Goal: Transaction & Acquisition: Purchase product/service

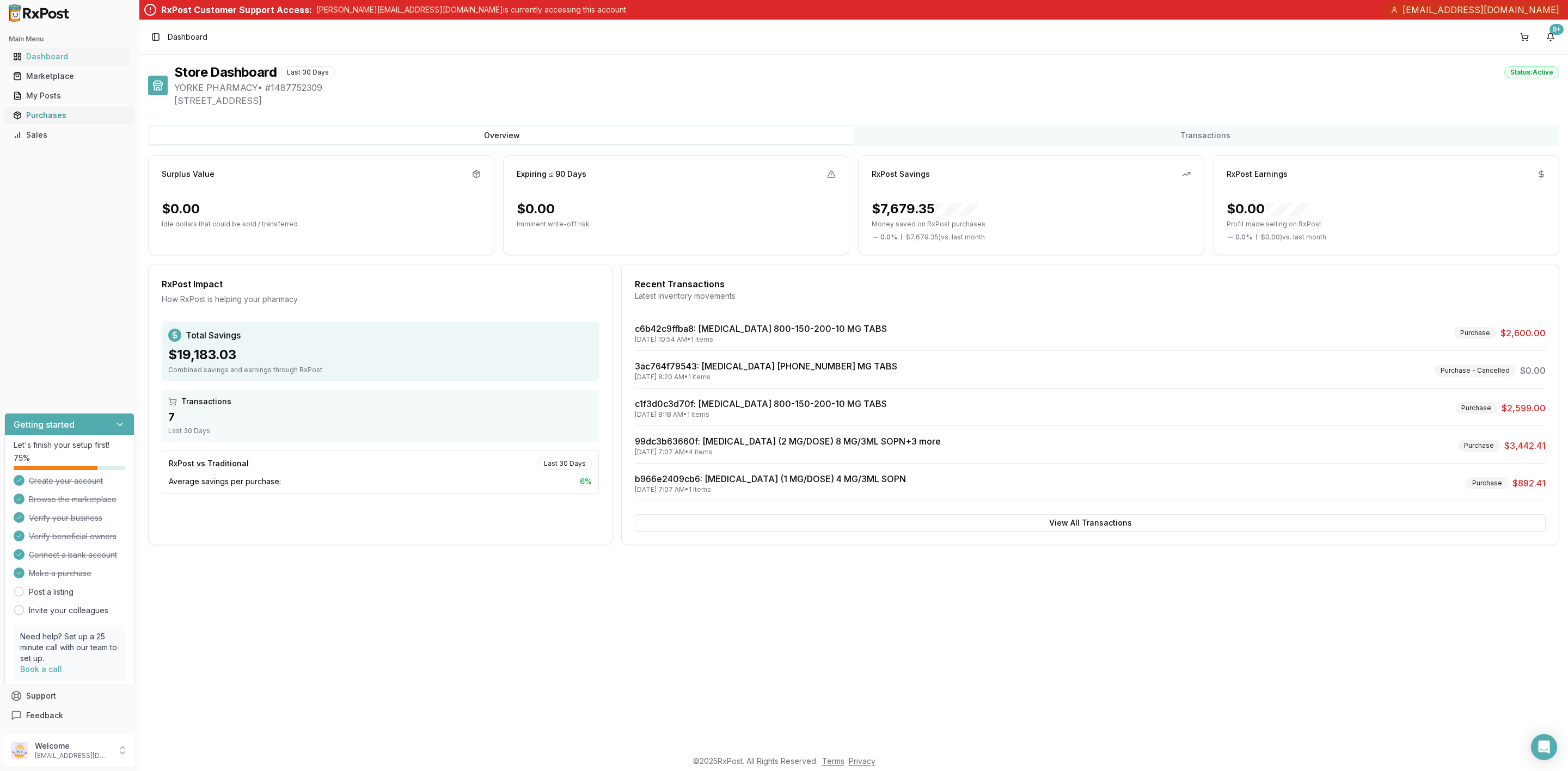
drag, startPoint x: 0, startPoint y: 0, endPoint x: 74, endPoint y: 110, distance: 132.6
click at [74, 110] on div "Purchases" at bounding box center [69, 116] width 113 height 11
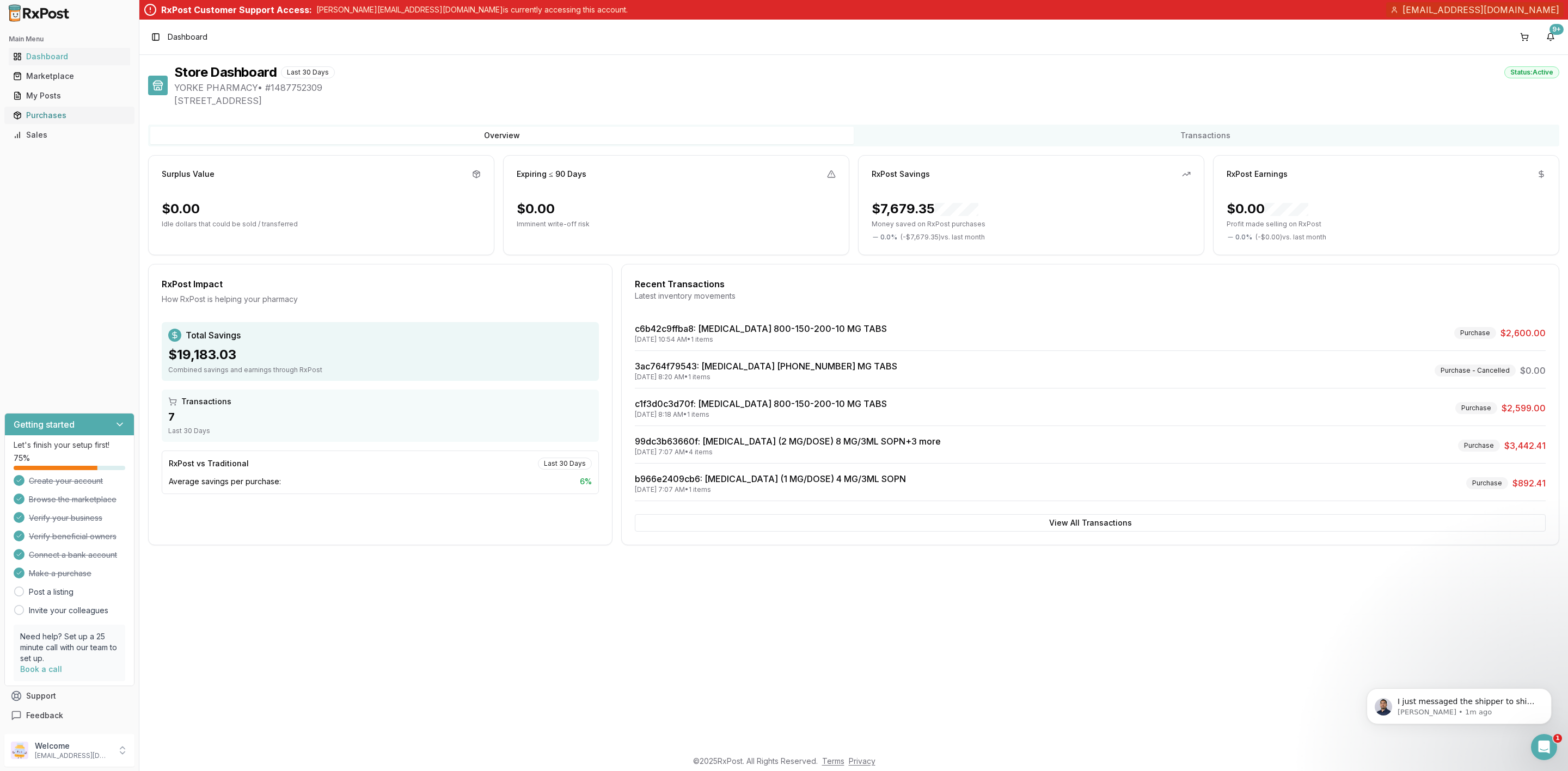
click at [54, 118] on div "Purchases" at bounding box center [69, 116] width 113 height 11
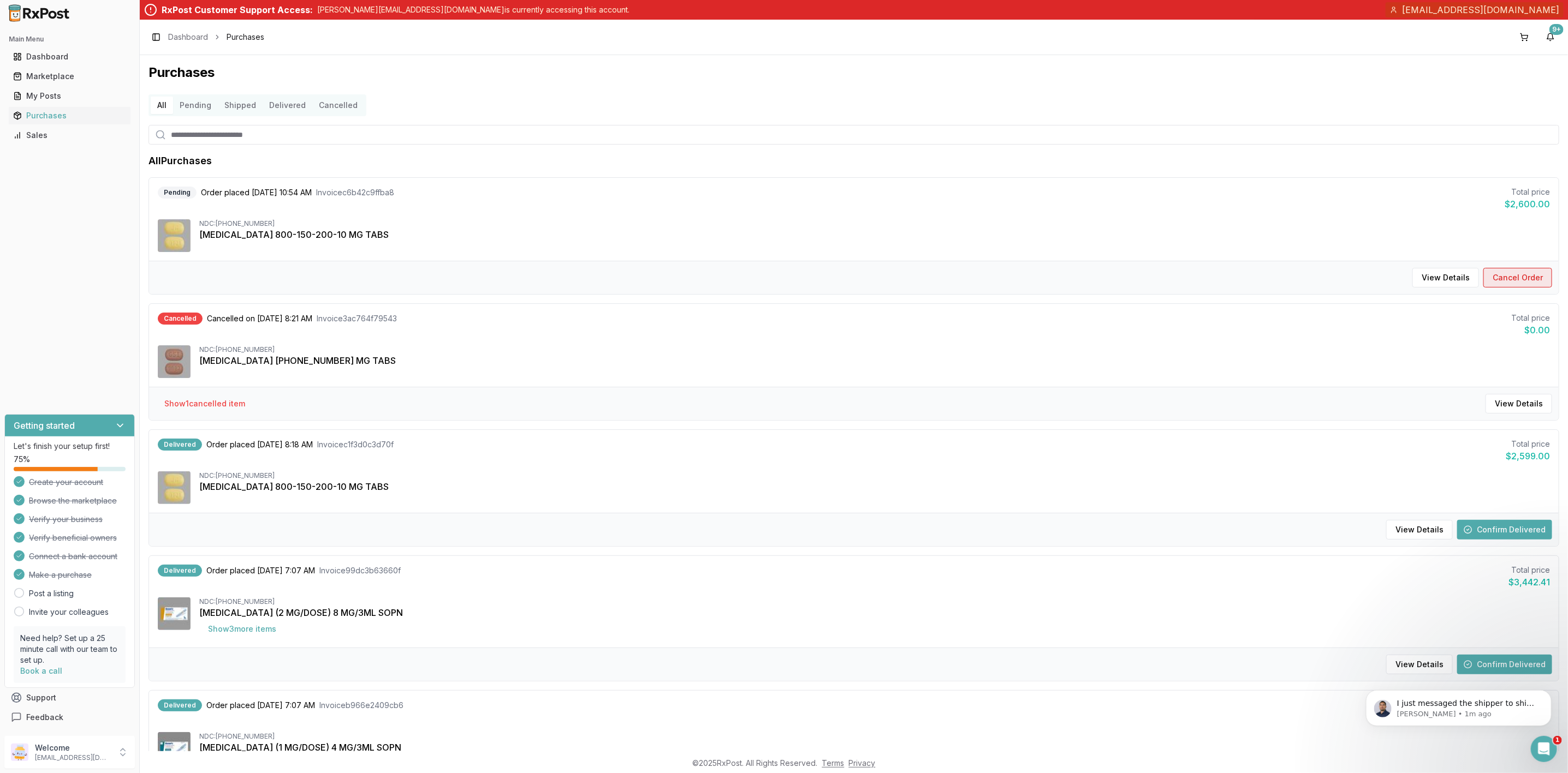
click at [1504, 282] on button "Cancel Order" at bounding box center [1517, 278] width 69 height 20
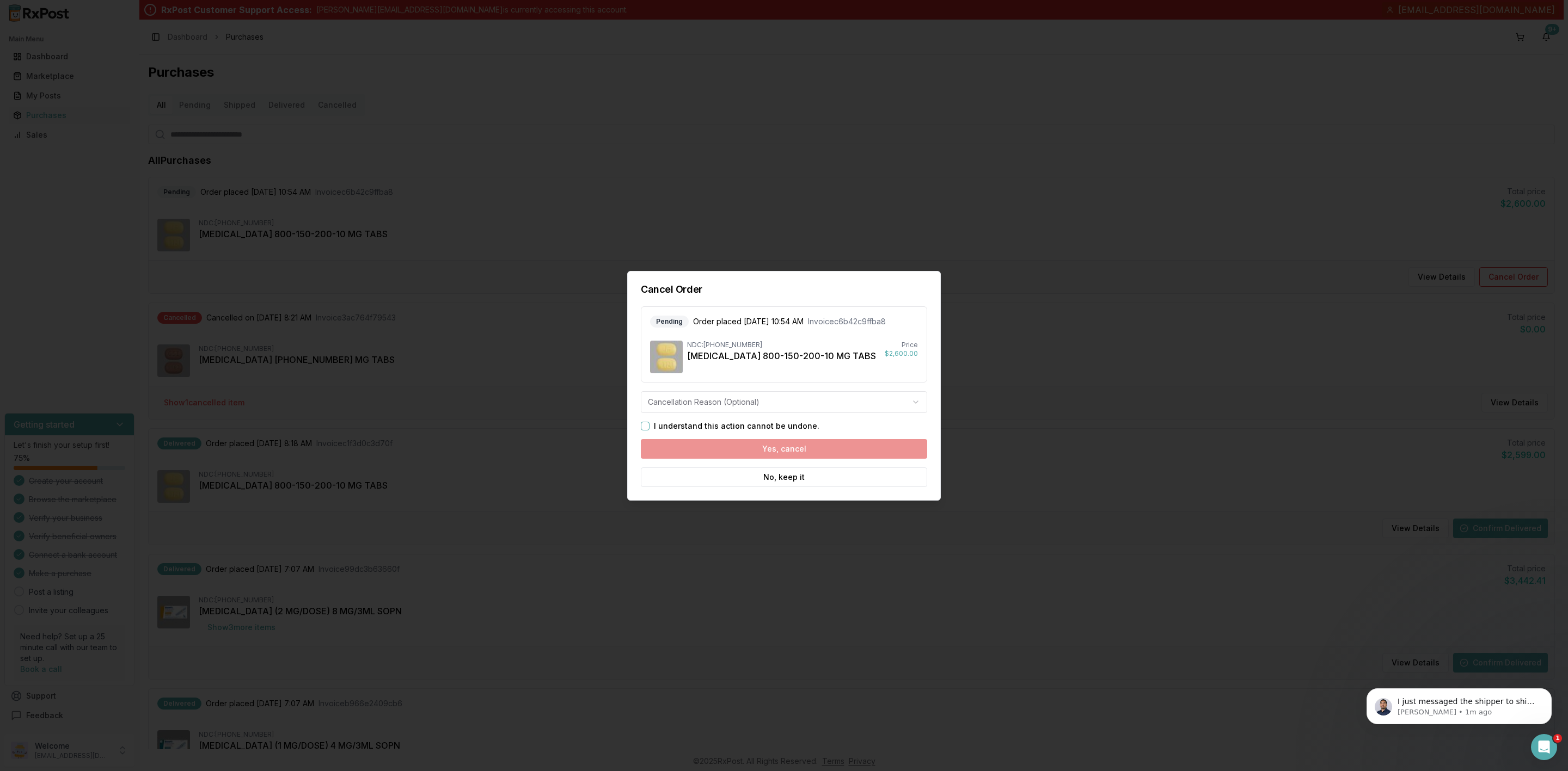
click at [768, 403] on body "Main Menu Dashboard Marketplace My Posts Purchases Sales Getting started Let's …" at bounding box center [782, 385] width 1564 height 771
click at [643, 424] on button "I understand this action cannot be undone." at bounding box center [645, 426] width 9 height 9
click at [751, 447] on button "Yes, cancel" at bounding box center [784, 449] width 286 height 19
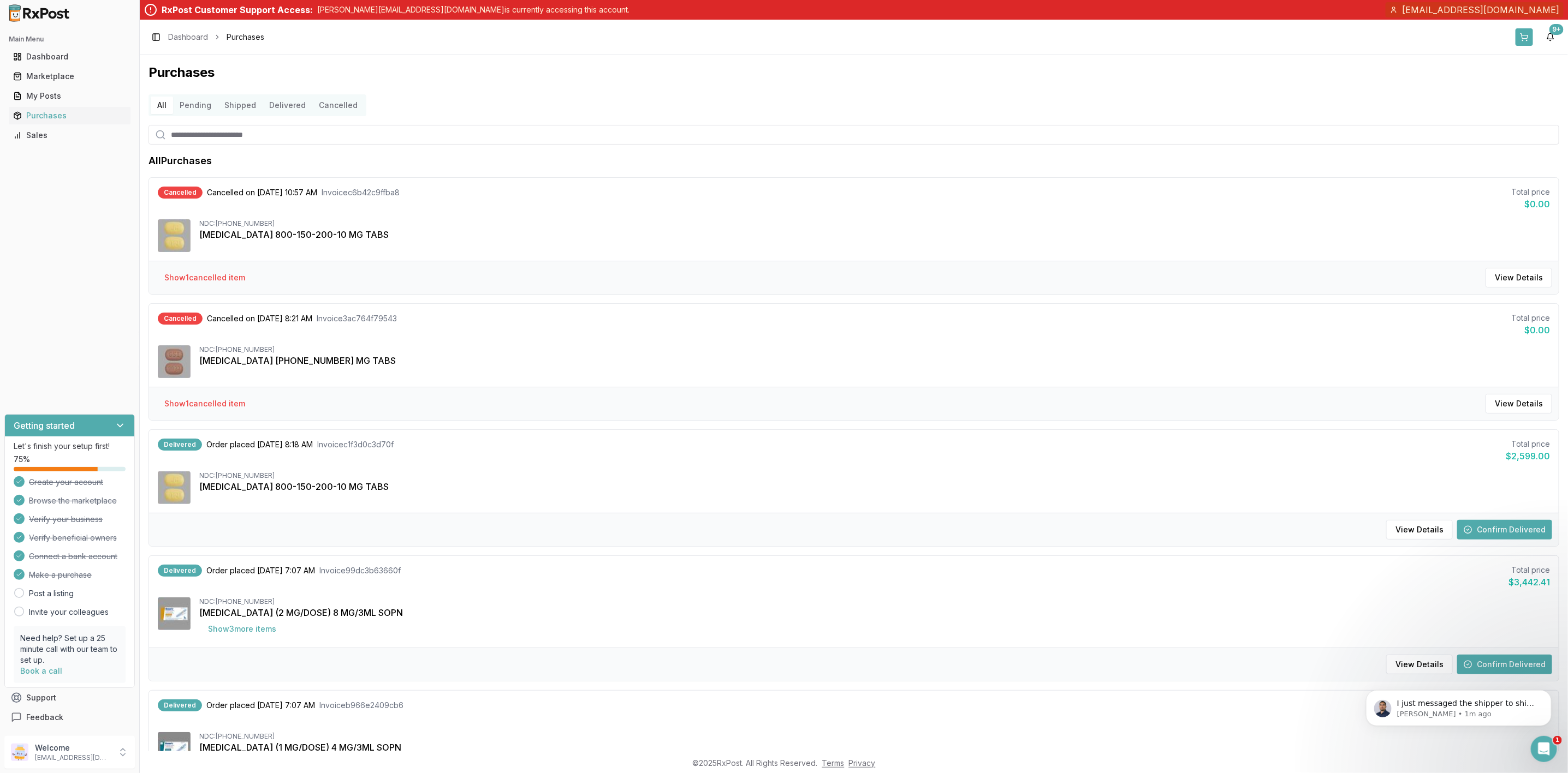
click at [1517, 38] on button at bounding box center [1524, 37] width 18 height 18
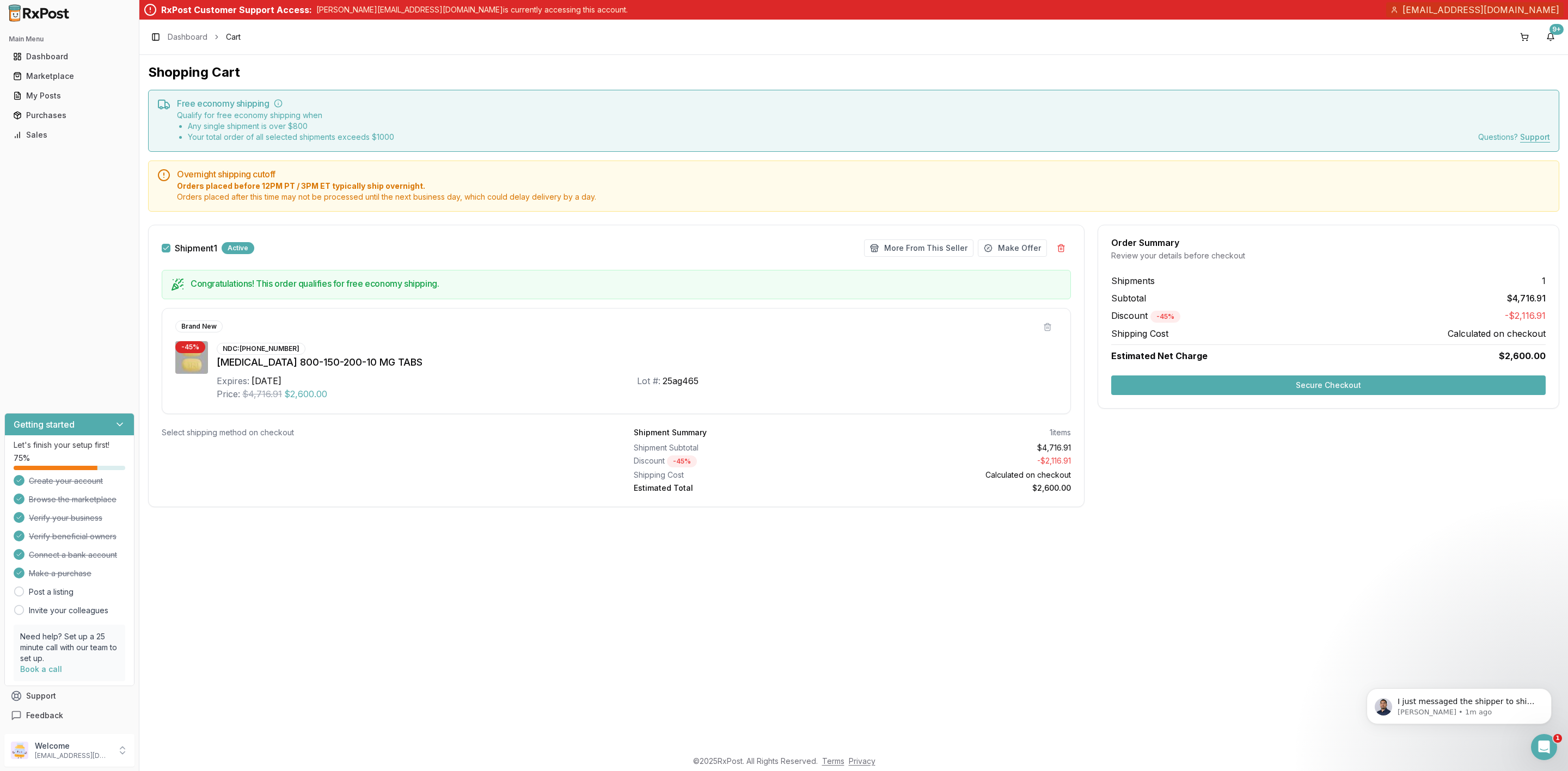
click at [1250, 384] on button "Secure Checkout" at bounding box center [1329, 385] width 435 height 19
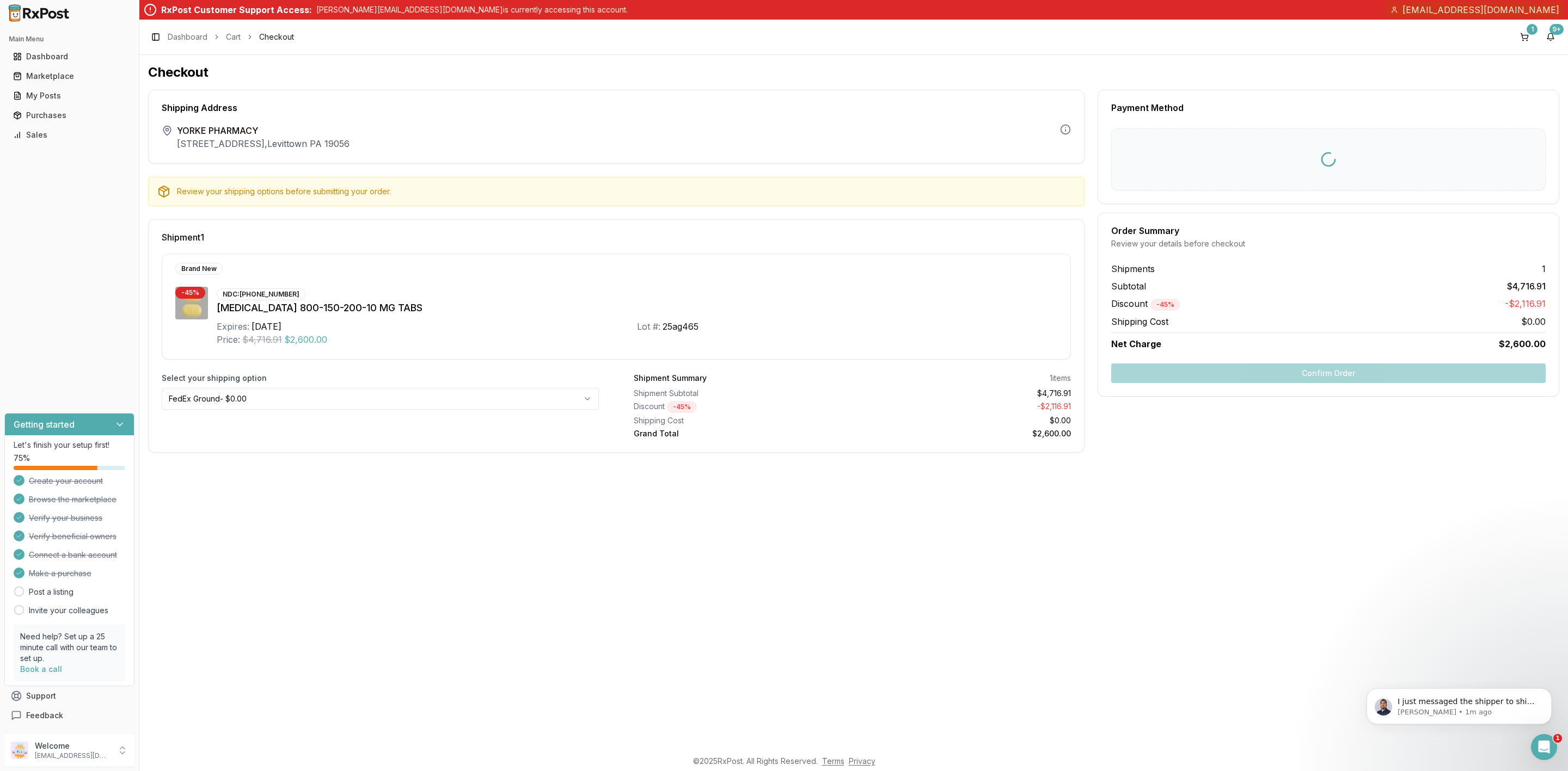
click at [296, 400] on html "Main Menu Dashboard Marketplace My Posts Purchases Sales Getting started Let's …" at bounding box center [784, 385] width 1568 height 771
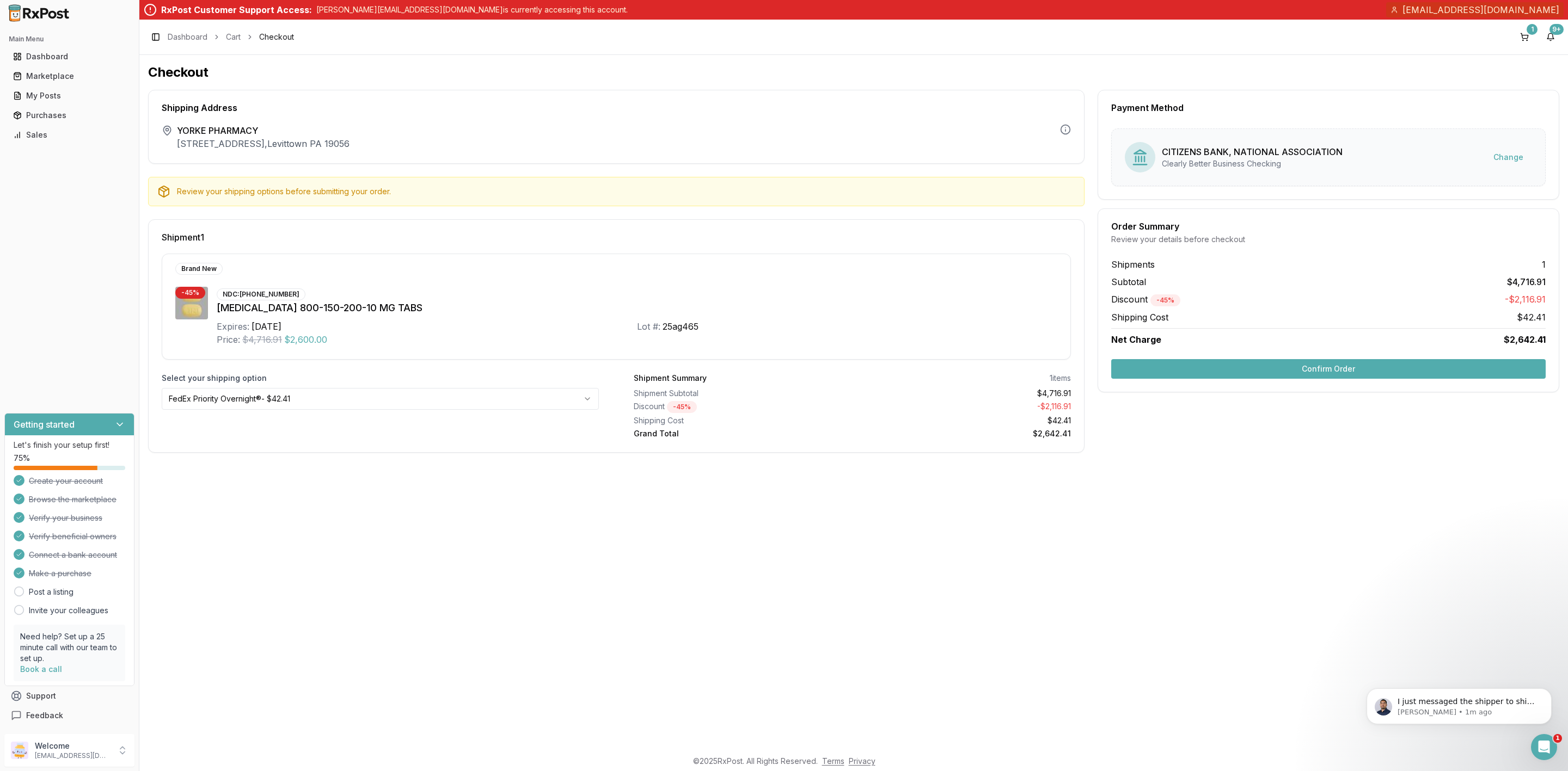
click at [1396, 373] on button "Confirm Order" at bounding box center [1329, 369] width 435 height 19
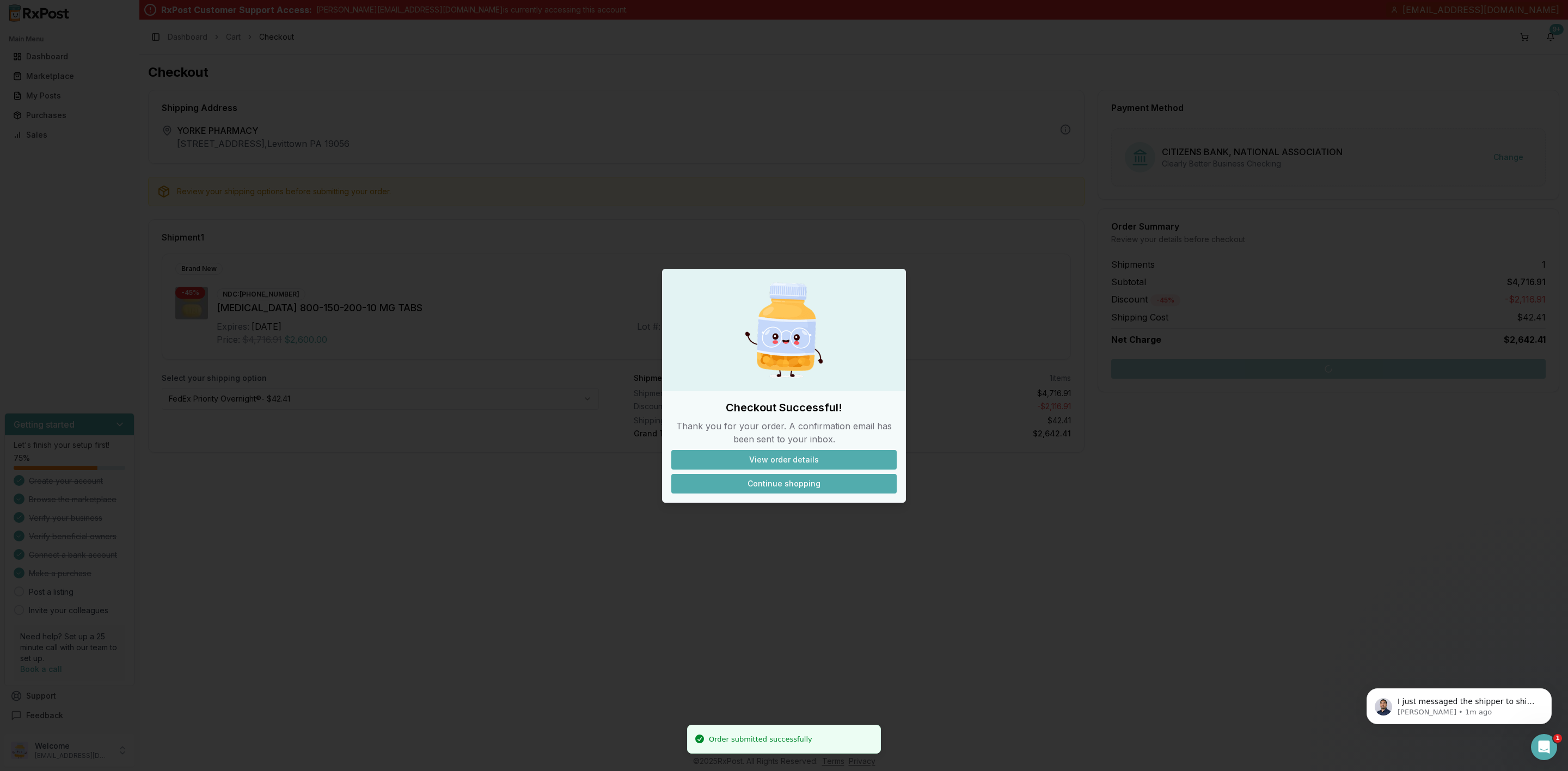
click at [778, 481] on button "Continue shopping" at bounding box center [784, 484] width 225 height 19
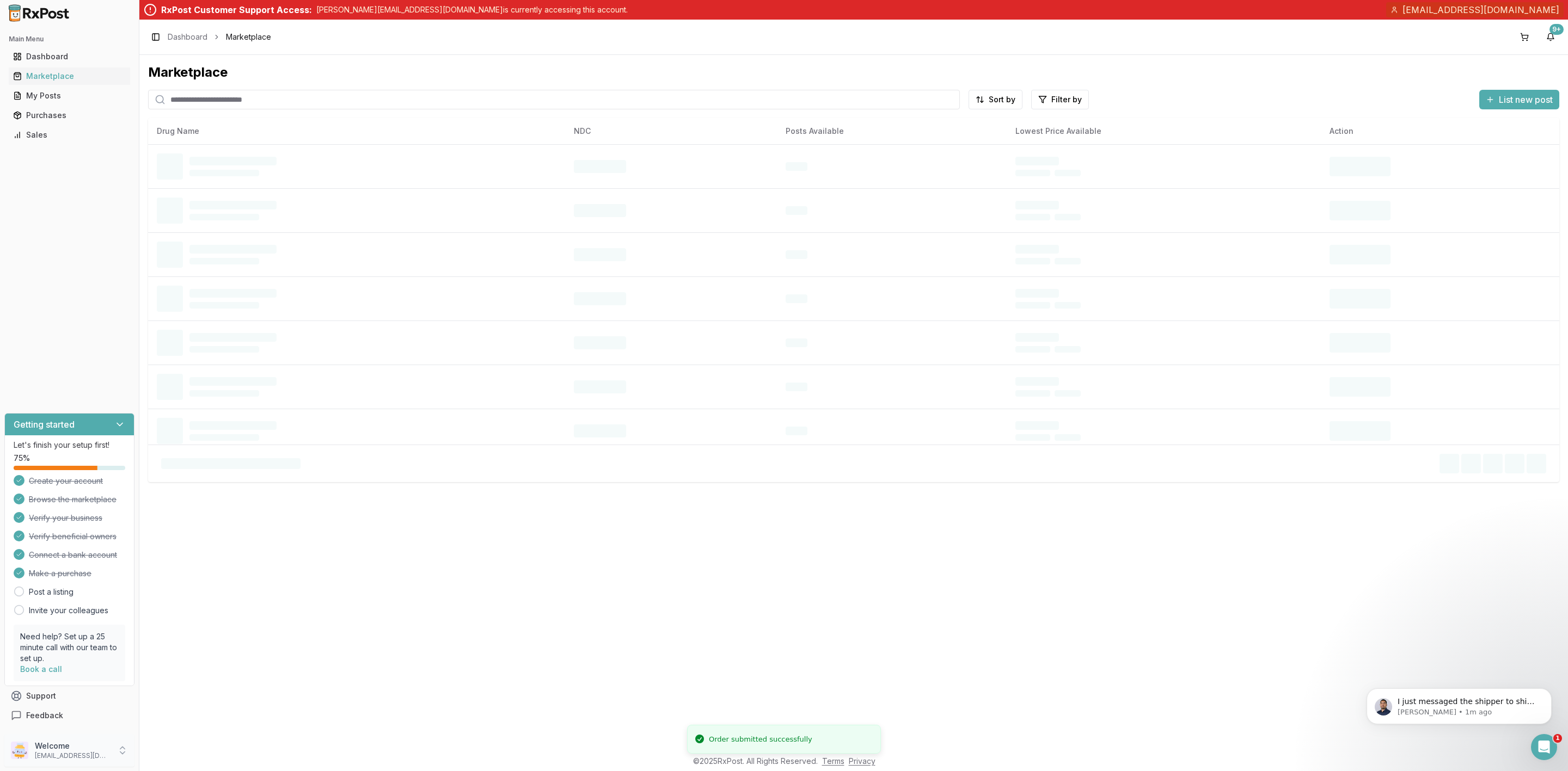
click at [74, 748] on p "Welcome" at bounding box center [72, 746] width 75 height 11
click at [186, 755] on span "Sign Out" at bounding box center [198, 753] width 103 height 11
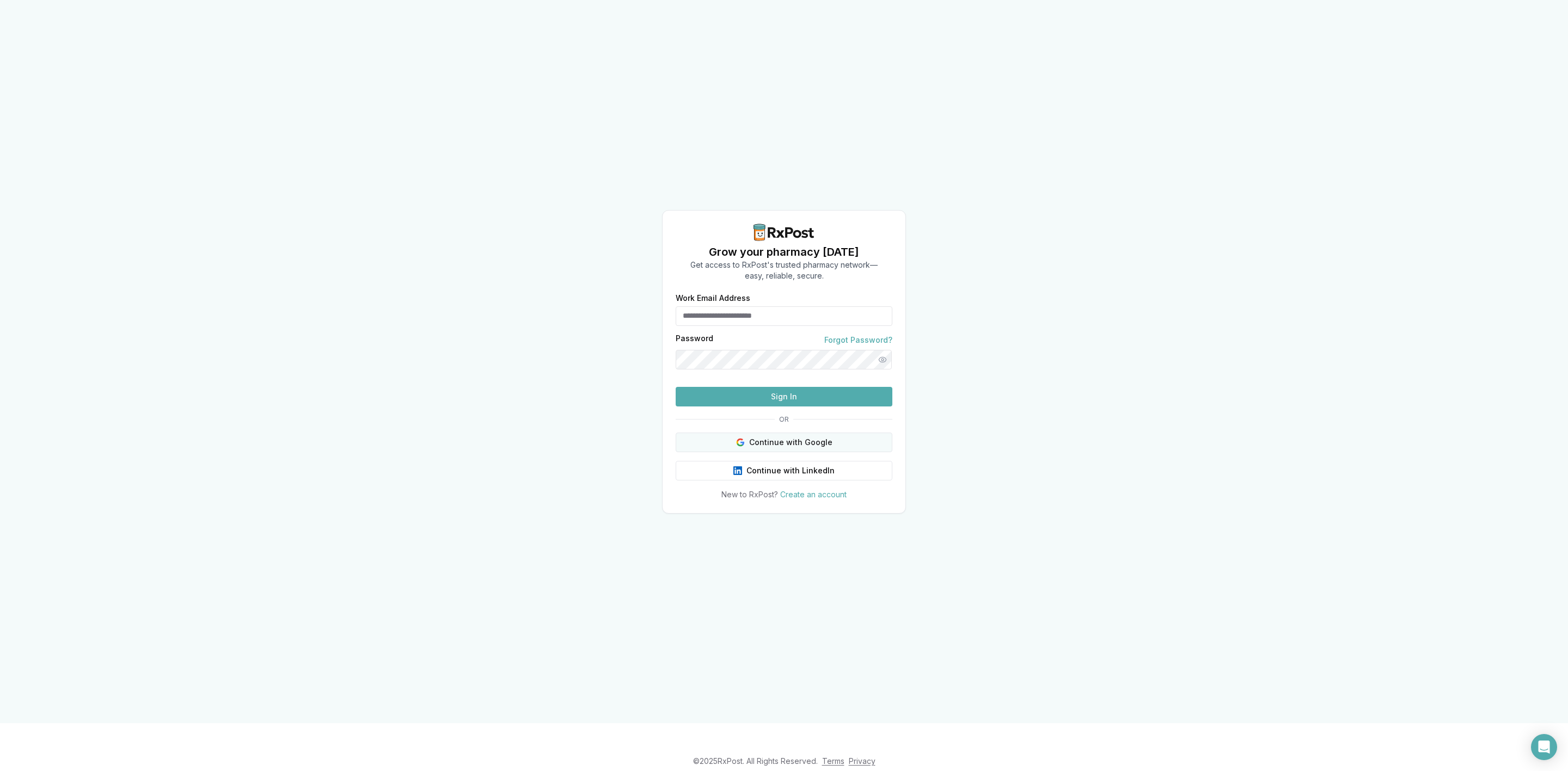
type input "**********"
click at [846, 452] on button "Continue with Google" at bounding box center [784, 442] width 217 height 19
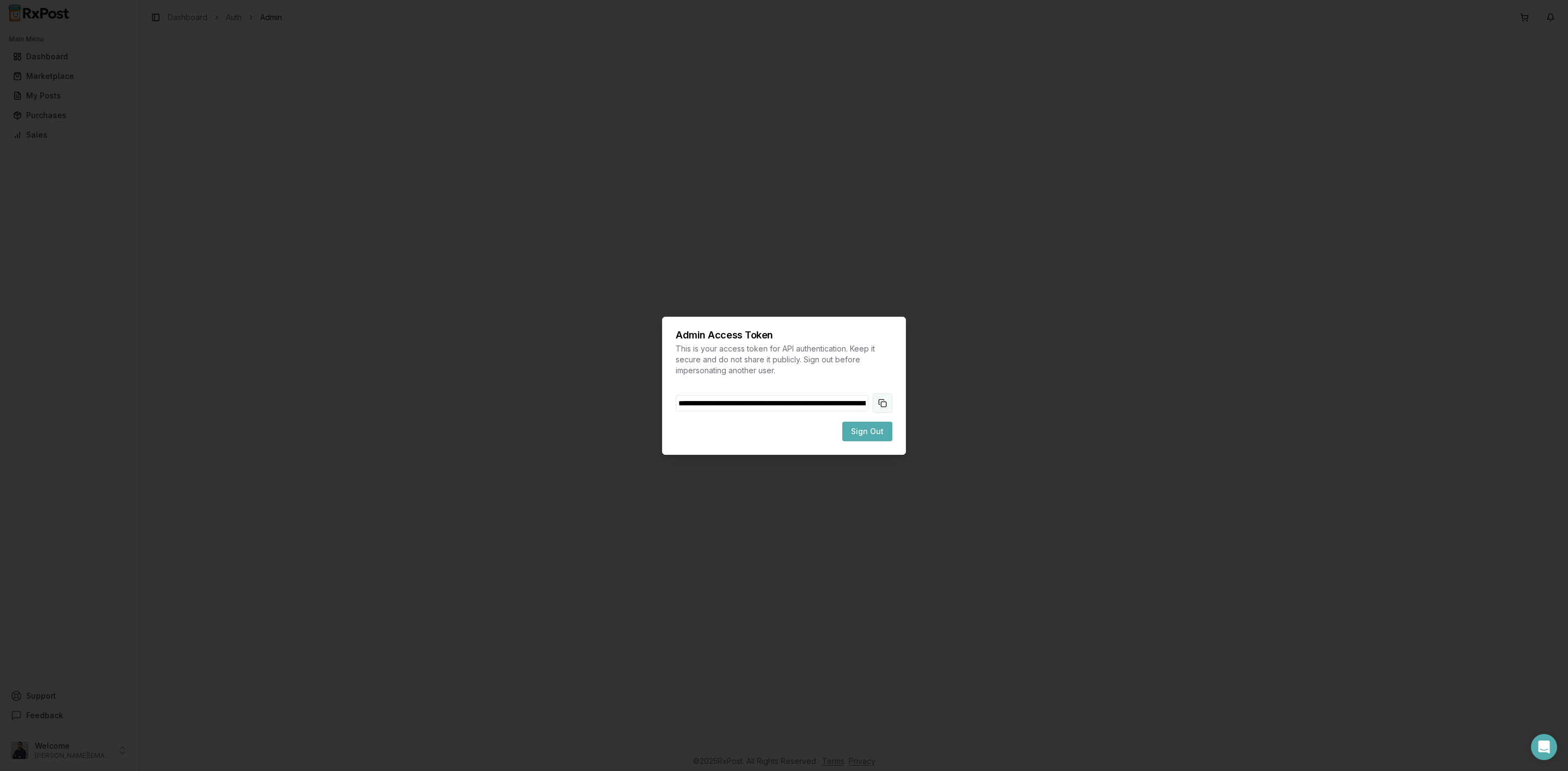
click at [883, 402] on button "Copy token to clipboard" at bounding box center [883, 403] width 19 height 19
click at [872, 436] on span "Sign Out" at bounding box center [867, 431] width 33 height 11
